Goal: Information Seeking & Learning: Learn about a topic

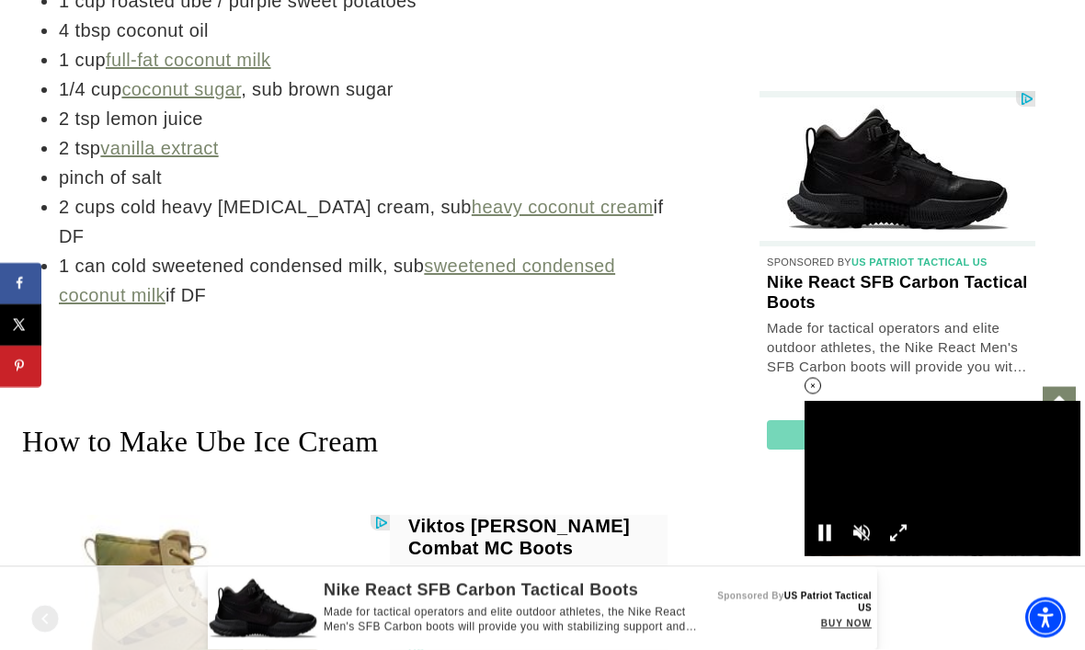
scroll to position [4998, 0]
